Goal: Information Seeking & Learning: Find specific fact

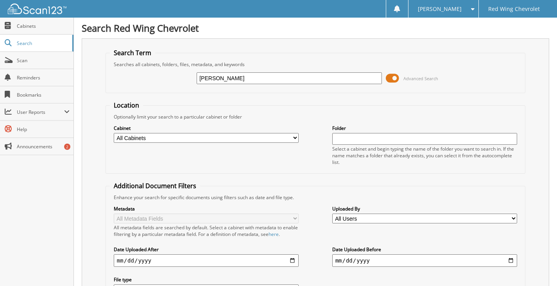
type input "[PERSON_NAME]"
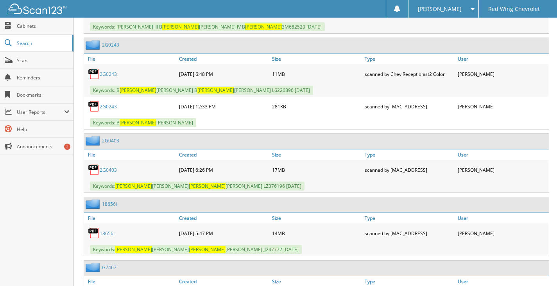
scroll to position [821, 0]
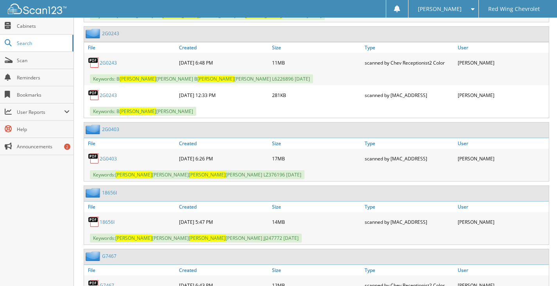
click at [106, 157] on link "2G0403" at bounding box center [108, 158] width 17 height 7
